Goal: Information Seeking & Learning: Learn about a topic

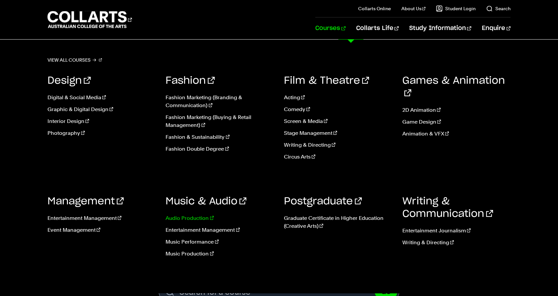
click at [197, 221] on link "Audio Production" at bounding box center [219, 218] width 108 height 8
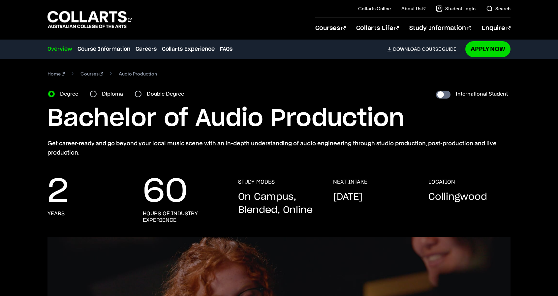
click at [142, 92] on div "Double Degree" at bounding box center [161, 93] width 53 height 9
click at [92, 91] on input "Diploma" at bounding box center [93, 94] width 7 height 7
radio input "true"
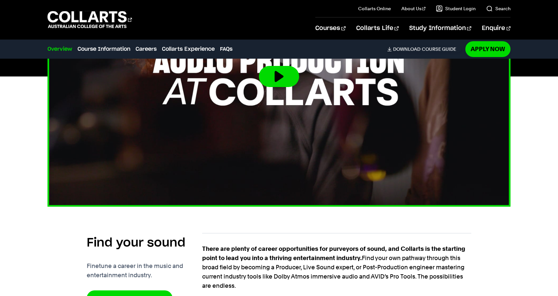
scroll to position [297, 0]
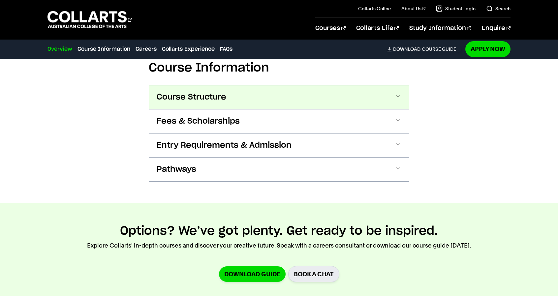
click at [0, 0] on span "Course Structure" at bounding box center [0, 0] width 0 height 0
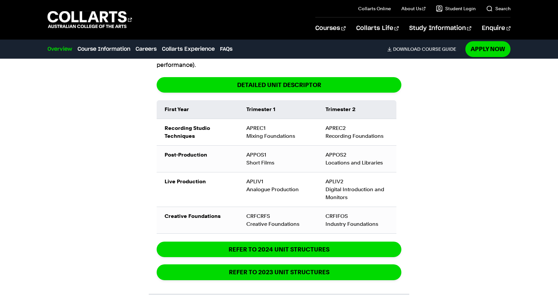
scroll to position [750, 0]
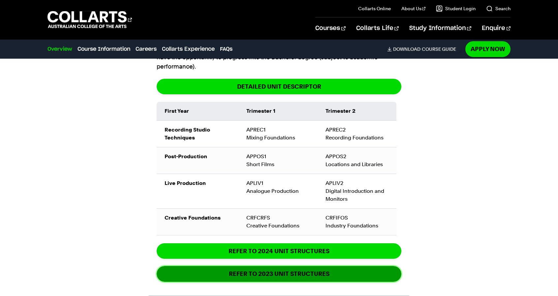
click at [178, 266] on link "REFER TO 2023 UNIT STRUCTURES" at bounding box center [279, 273] width 244 height 15
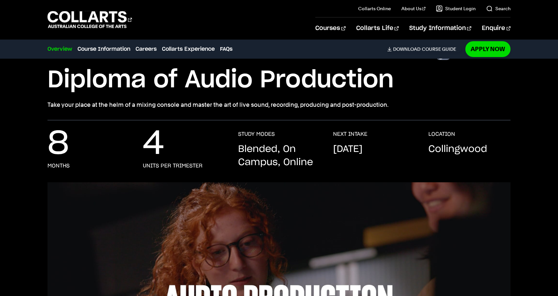
scroll to position [0, 0]
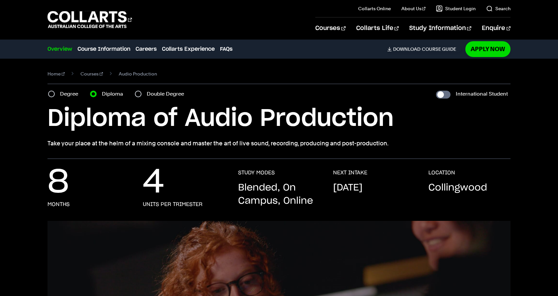
click at [56, 92] on div "Degree" at bounding box center [65, 93] width 34 height 9
click at [51, 91] on input "Degree" at bounding box center [51, 94] width 7 height 7
radio input "true"
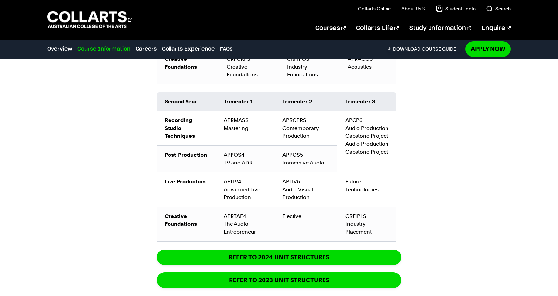
scroll to position [956, 0]
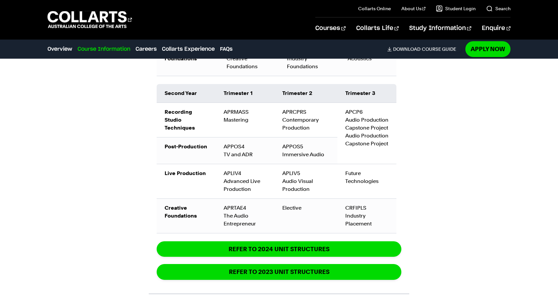
click at [414, 171] on div "Course Information Course Structure Bachelor of Audio Production The Bachelor d…" at bounding box center [279, 68] width 558 height 638
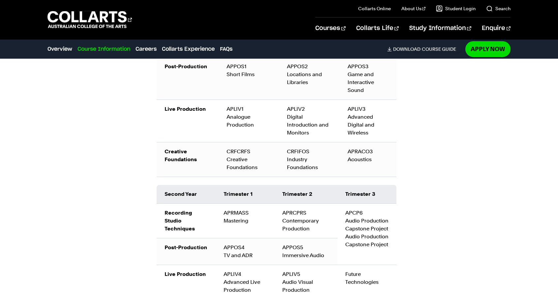
scroll to position [857, 0]
